Goal: Transaction & Acquisition: Purchase product/service

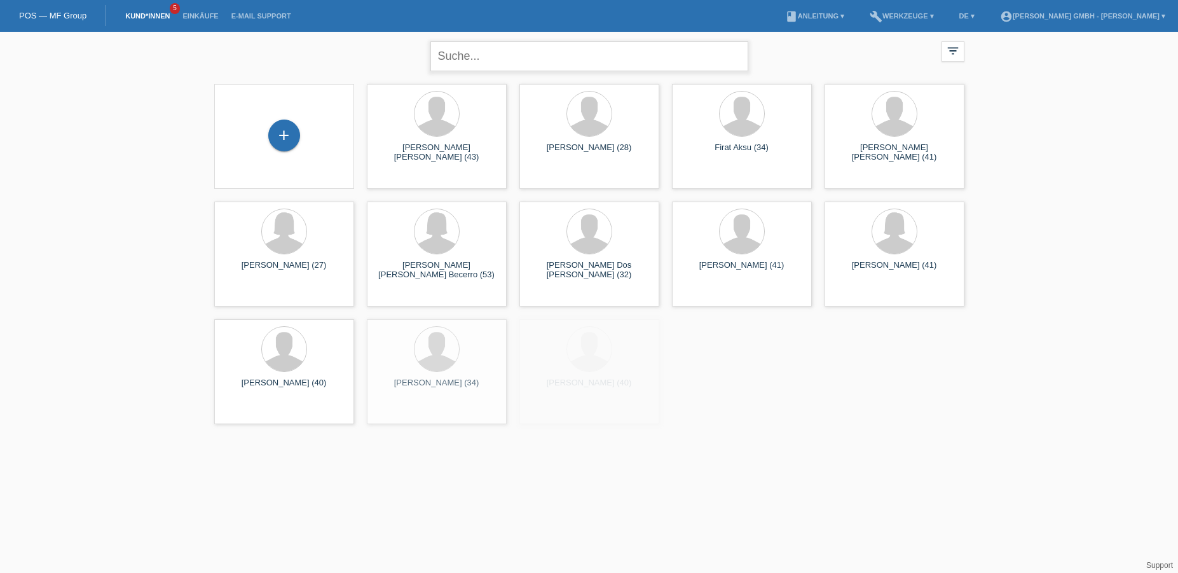
click at [463, 55] on input "text" at bounding box center [589, 56] width 318 height 30
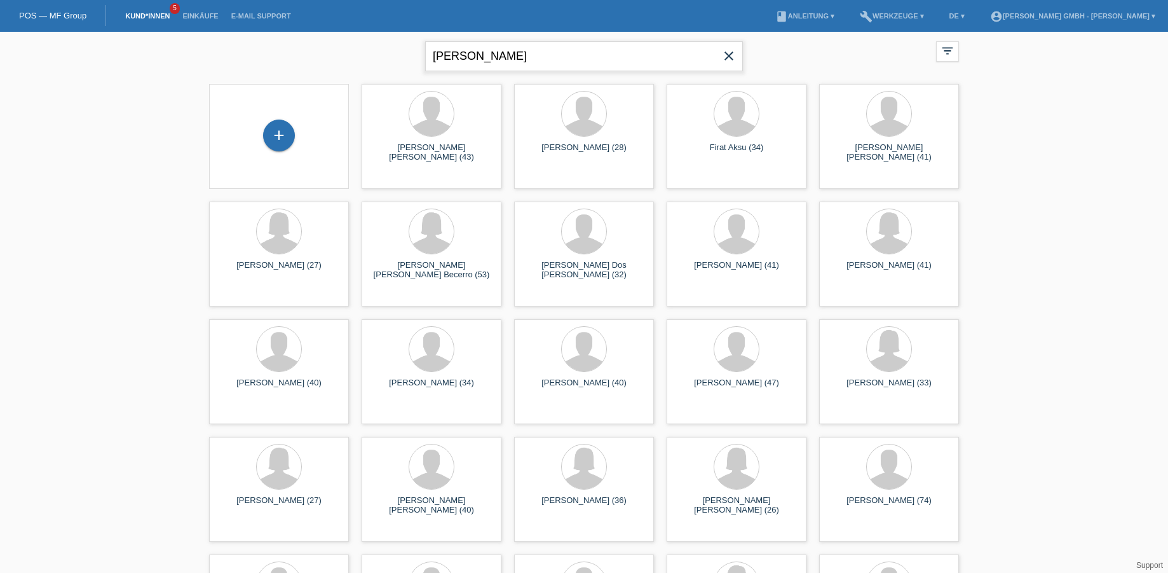
type input "doege"
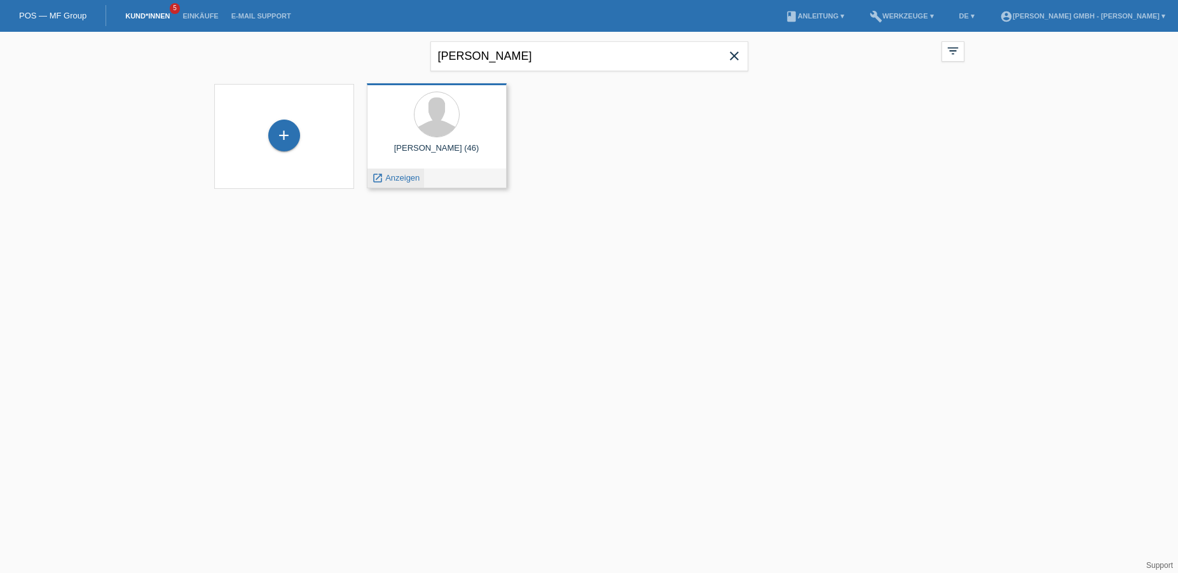
click at [397, 173] on span "Anzeigen" at bounding box center [402, 178] width 34 height 10
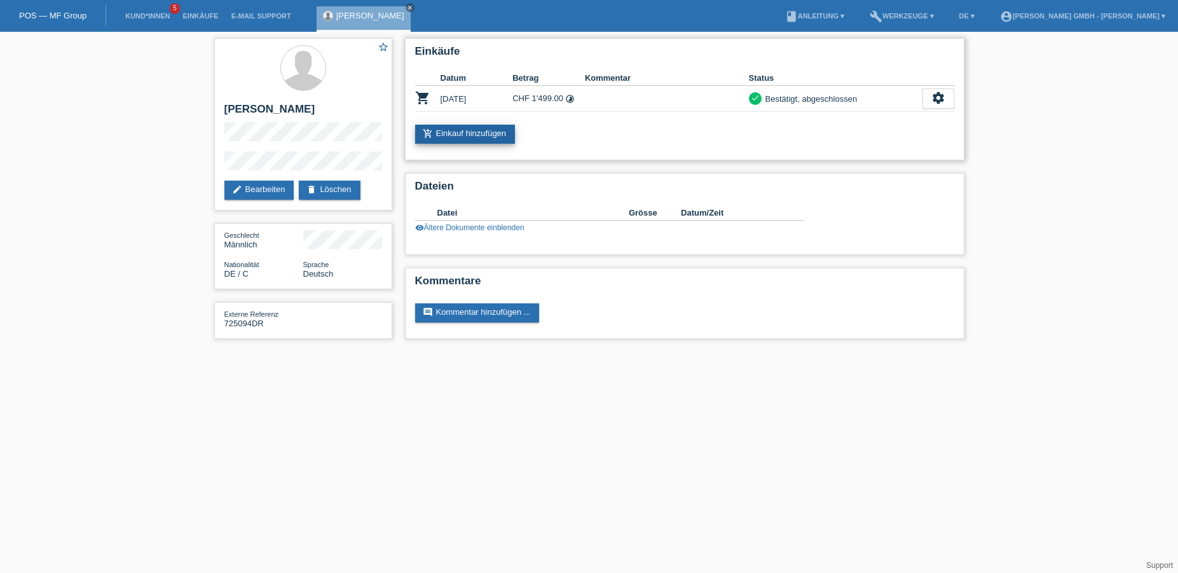
drag, startPoint x: 477, startPoint y: 133, endPoint x: 480, endPoint y: 139, distance: 7.1
click at [477, 133] on link "add_shopping_cart Einkauf hinzufügen" at bounding box center [465, 134] width 100 height 19
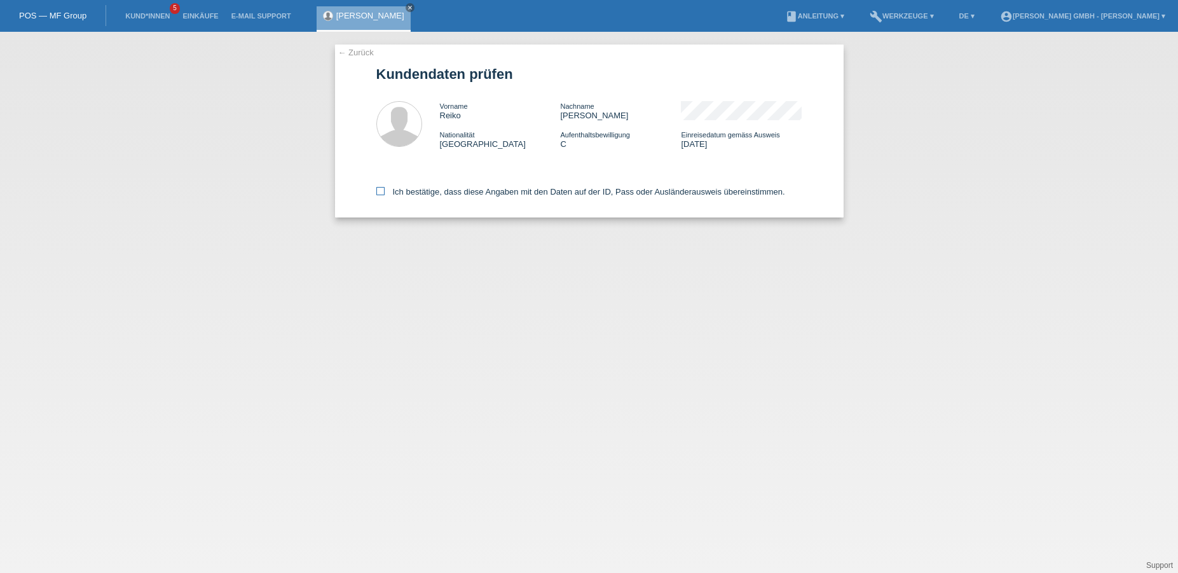
click at [383, 193] on icon at bounding box center [380, 191] width 8 height 8
click at [383, 193] on input "Ich bestätige, dass diese Angaben mit den Daten auf der ID, Pass oder Ausländer…" at bounding box center [380, 191] width 8 height 8
checkbox input "true"
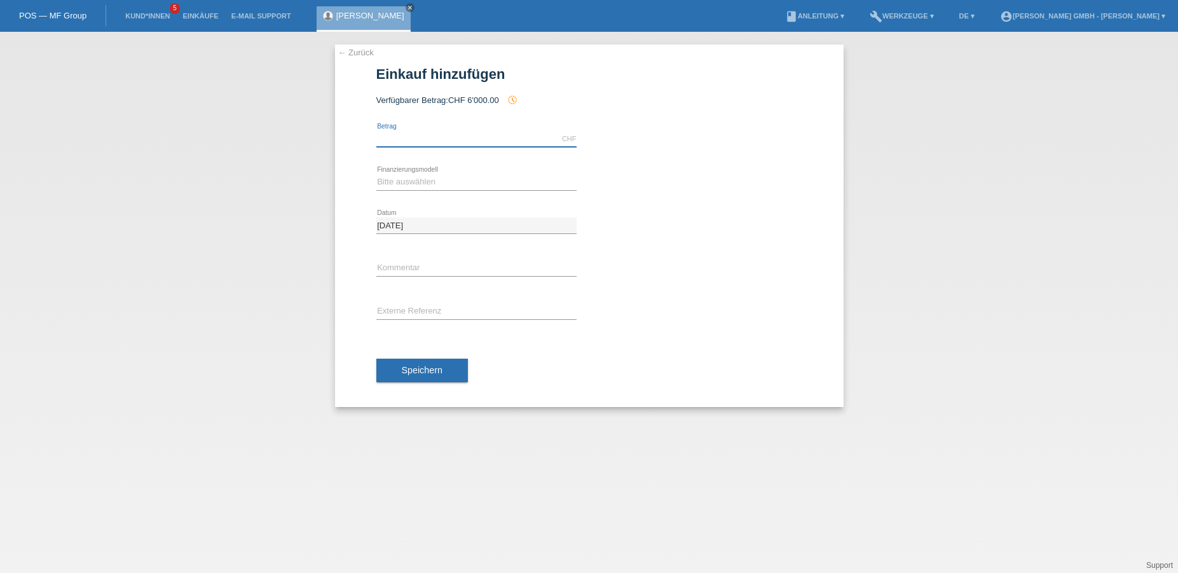
click at [400, 139] on input "text" at bounding box center [476, 139] width 200 height 16
type input "1299.00"
click at [257, 214] on div "← Zurück Einkauf hinzufügen Verfügbarer Betrag: CHF 6'000.00 history_toggle_off…" at bounding box center [589, 302] width 1178 height 541
click at [411, 180] on select "Bitte auswählen Kauf auf Rechnung mit Teilzahlungsoption Fixe Raten" at bounding box center [476, 181] width 200 height 15
select select "198"
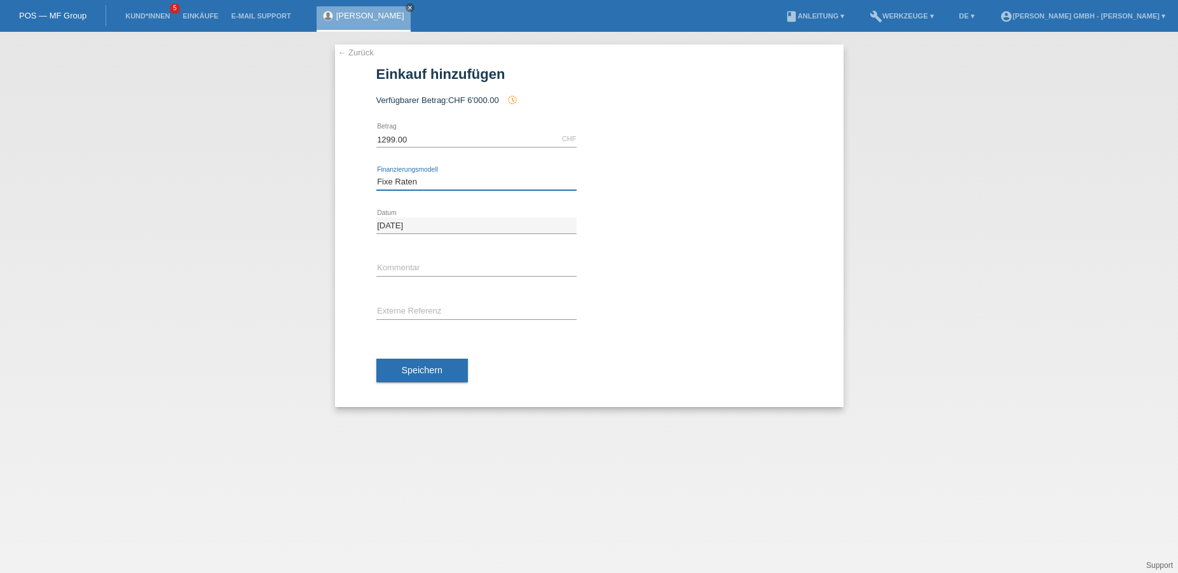
click at [376, 174] on select "Bitte auswählen Kauf auf Rechnung mit Teilzahlungsoption Fixe Raten" at bounding box center [476, 181] width 200 height 15
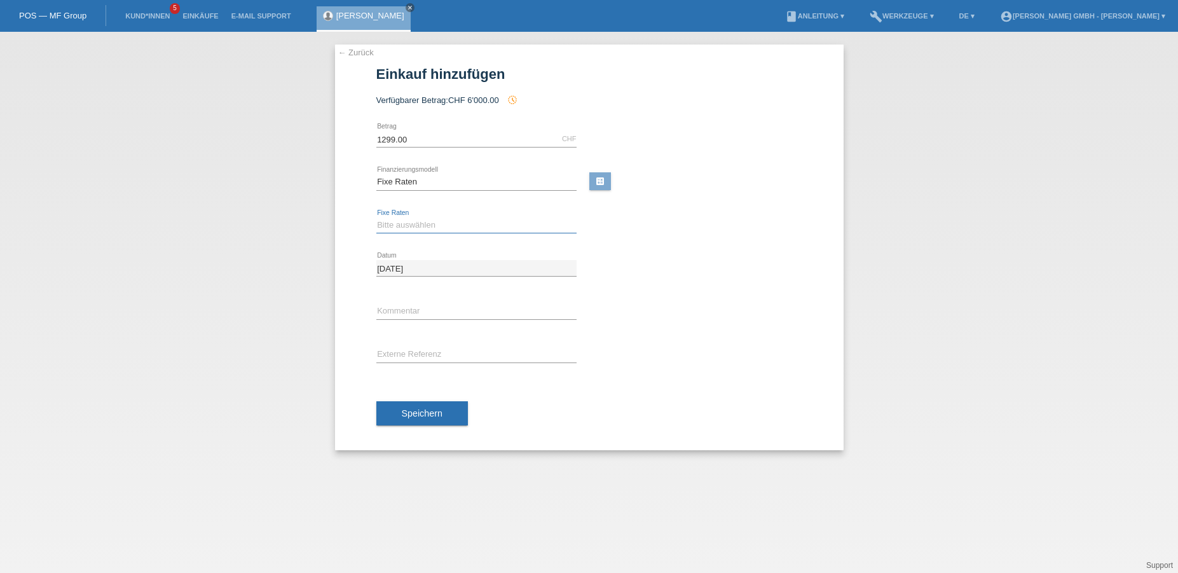
click at [398, 231] on select "Bitte auswählen 12 Raten 24 Raten" at bounding box center [476, 224] width 200 height 15
select select "532"
click at [376, 217] on select "Bitte auswählen 12 Raten 24 Raten" at bounding box center [476, 224] width 200 height 15
click at [398, 358] on input "text" at bounding box center [476, 354] width 200 height 16
click at [427, 357] on input "text" at bounding box center [476, 354] width 200 height 16
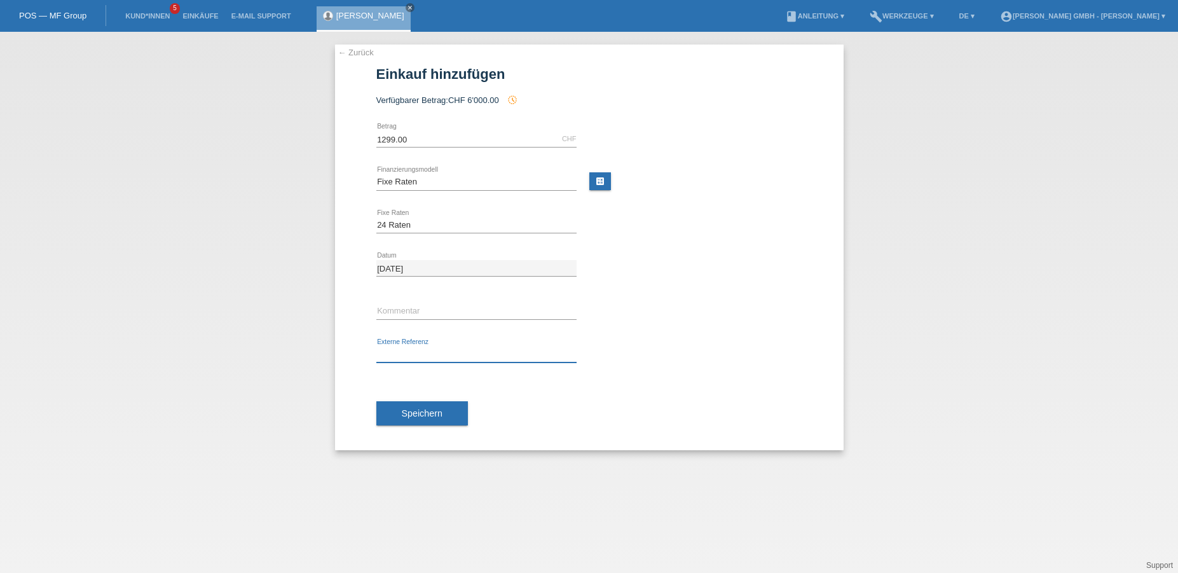
paste input "725010623RD"
type input "725010623RD"
click at [398, 372] on div "725010623RD error Externe Referenz" at bounding box center [476, 354] width 200 height 43
click at [414, 418] on span "Speichern" at bounding box center [422, 413] width 41 height 10
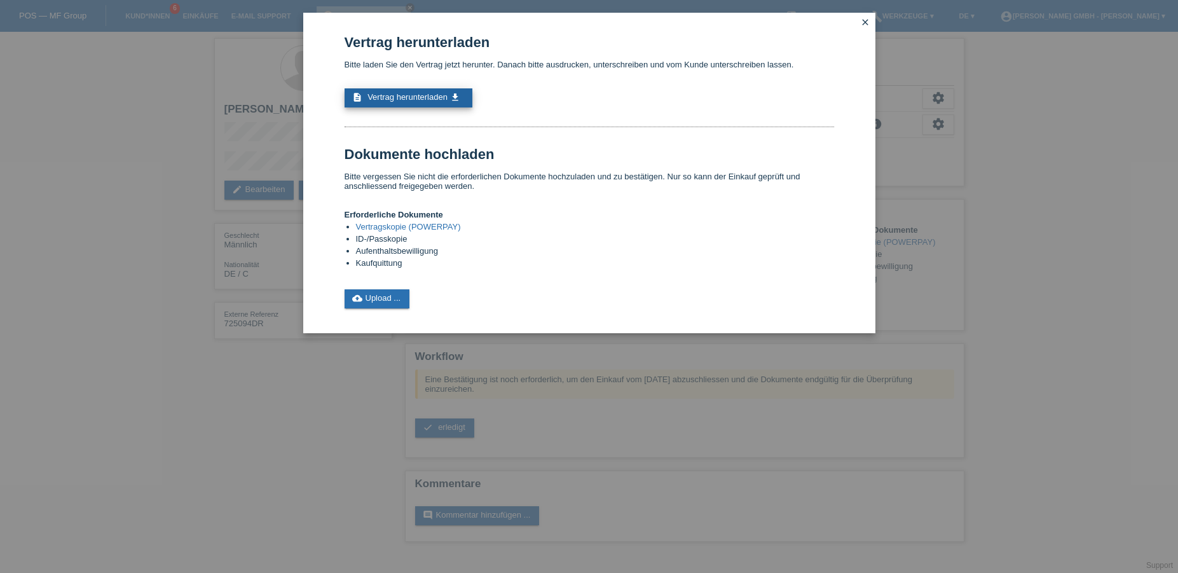
click at [425, 95] on span "Vertrag herunterladen" at bounding box center [407, 97] width 80 height 10
click at [386, 296] on link "cloud_upload Upload ..." at bounding box center [376, 298] width 65 height 19
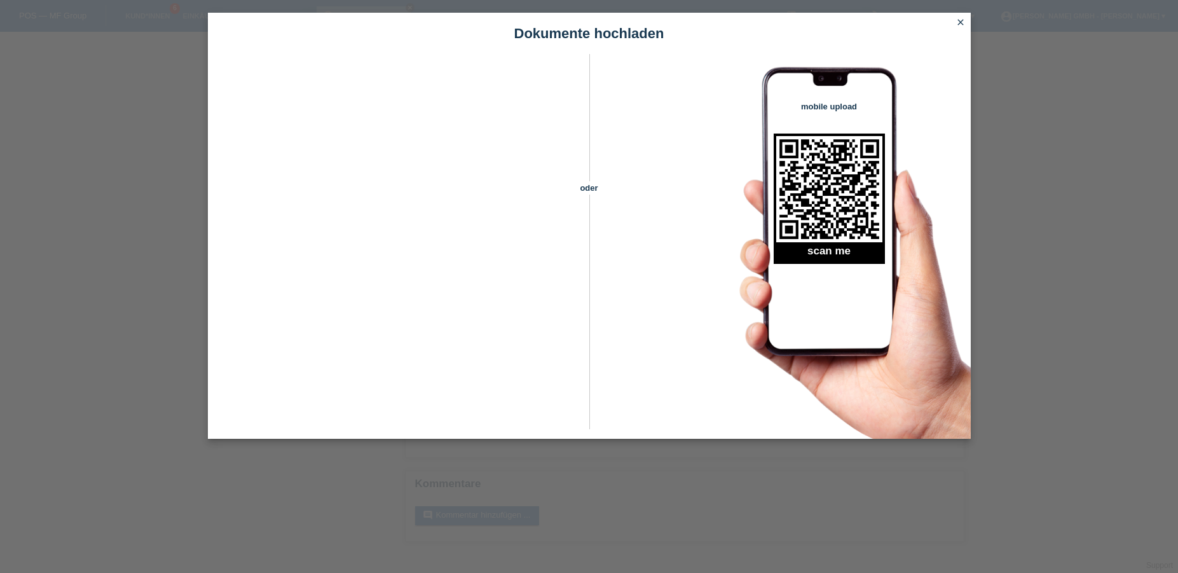
click at [960, 23] on icon "close" at bounding box center [960, 22] width 10 height 10
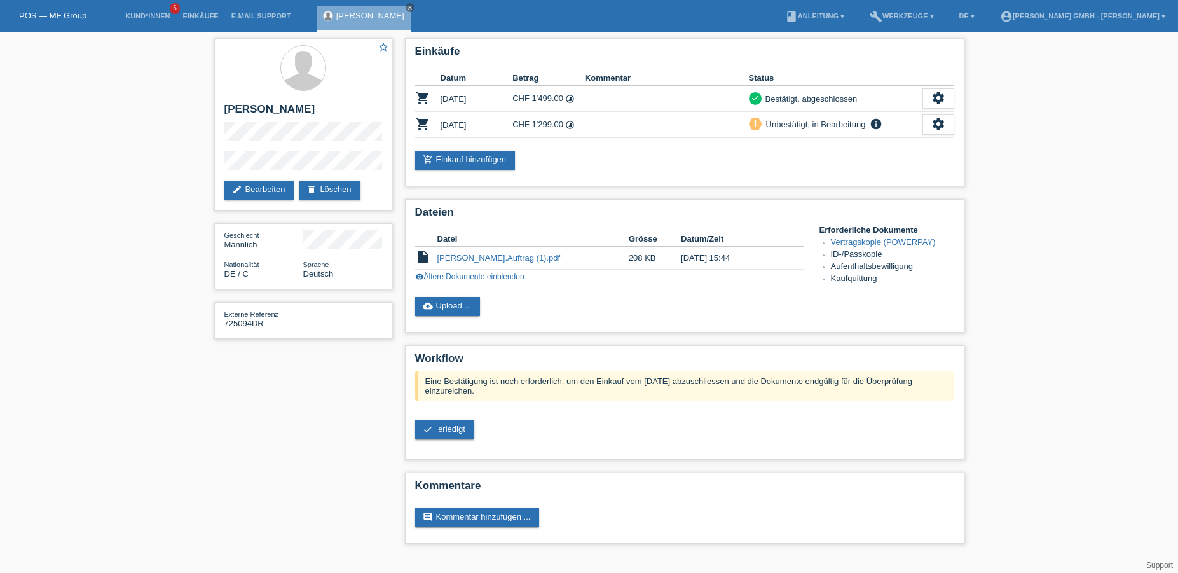
click at [1033, 133] on div "star_border [PERSON_NAME] edit Bearbeiten delete Löschen Geschlecht Männlich Na…" at bounding box center [589, 294] width 1178 height 524
